Goal: Complete application form

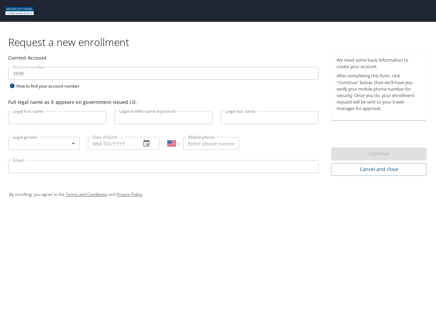
select select "US"
click at [57, 117] on input "Legal first name" at bounding box center [57, 117] width 98 height 13
click at [163, 117] on input "Legal middle name (optional)" at bounding box center [163, 117] width 98 height 13
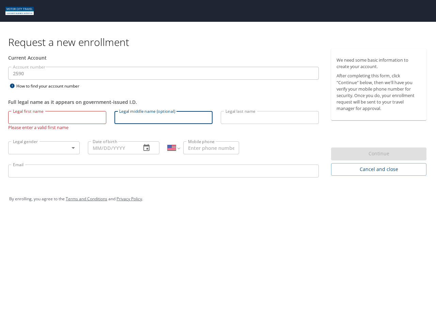
click at [270, 117] on input "Legal last name" at bounding box center [270, 117] width 98 height 13
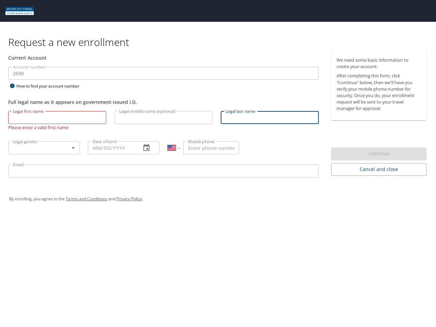
click at [44, 143] on body "Request a new enrollment Current Account Account number 2590 Account number How…" at bounding box center [218, 163] width 436 height 327
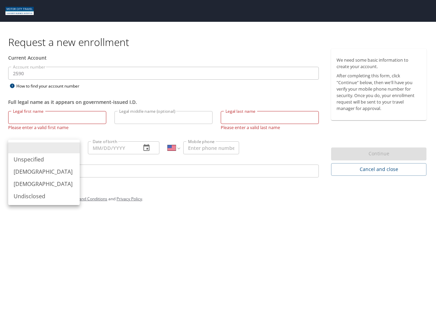
click at [124, 143] on div at bounding box center [218, 163] width 436 height 327
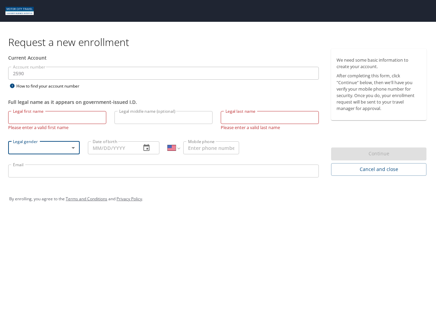
click at [146, 143] on div "Unspecified [DEMOGRAPHIC_DATA] [DEMOGRAPHIC_DATA] Undisclosed" at bounding box center [218, 163] width 436 height 327
click at [211, 143] on input "Mobile phone" at bounding box center [211, 147] width 56 height 13
click at [163, 166] on div "Email Email" at bounding box center [163, 171] width 319 height 23
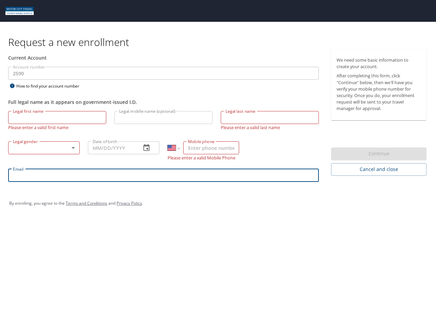
click at [379, 154] on div "Continue" at bounding box center [378, 153] width 95 height 13
